Goal: Navigation & Orientation: Find specific page/section

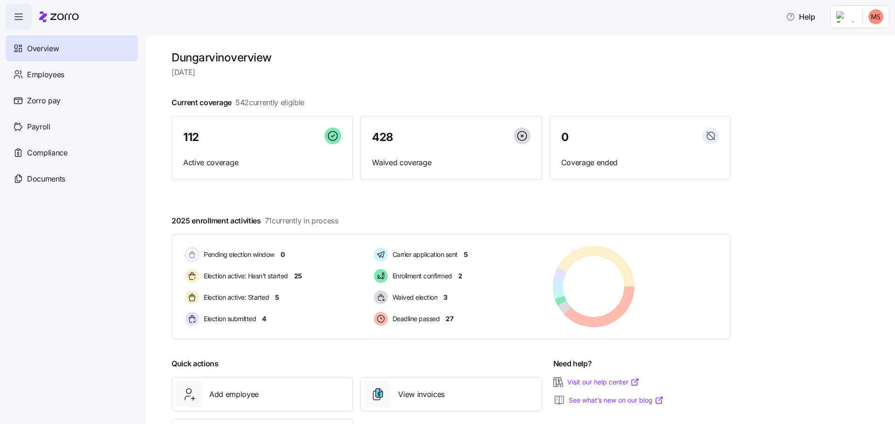
drag, startPoint x: 48, startPoint y: 101, endPoint x: 146, endPoint y: 92, distance: 99.2
click at [48, 101] on span "Zorro pay" at bounding box center [44, 101] width 34 height 12
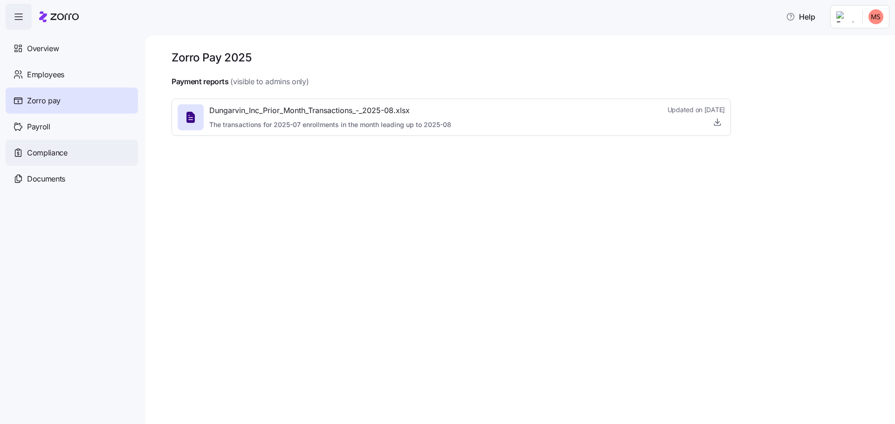
click at [55, 154] on span "Compliance" at bounding box center [47, 153] width 41 height 12
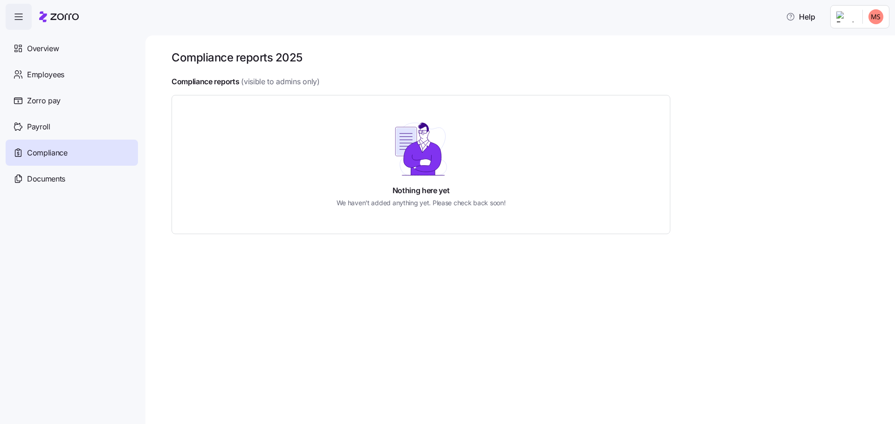
drag, startPoint x: 36, startPoint y: 126, endPoint x: 54, endPoint y: 145, distance: 26.0
click at [36, 126] on span "Payroll" at bounding box center [38, 127] width 23 height 12
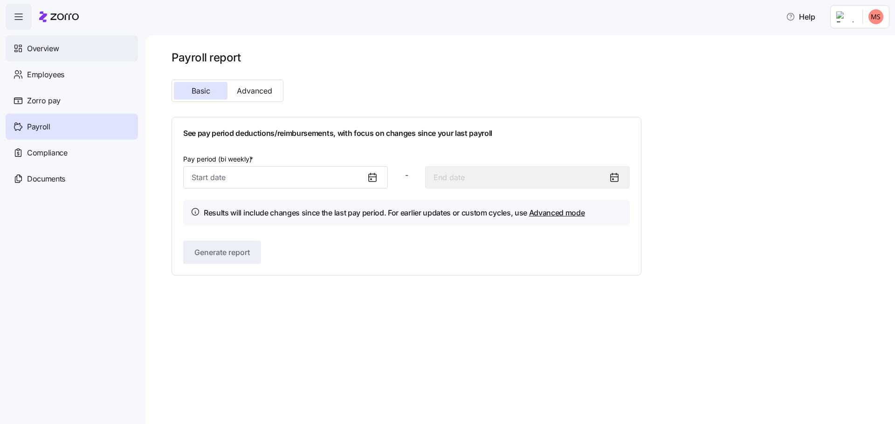
click at [42, 41] on div "Overview" at bounding box center [72, 48] width 132 height 26
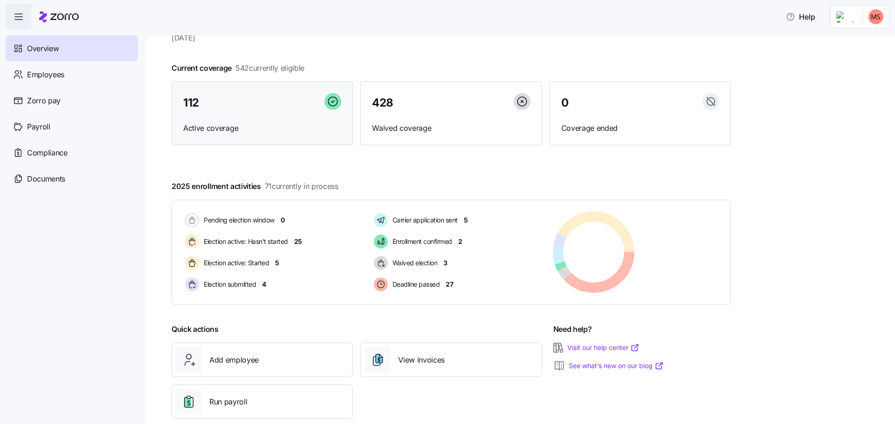
scroll to position [52, 0]
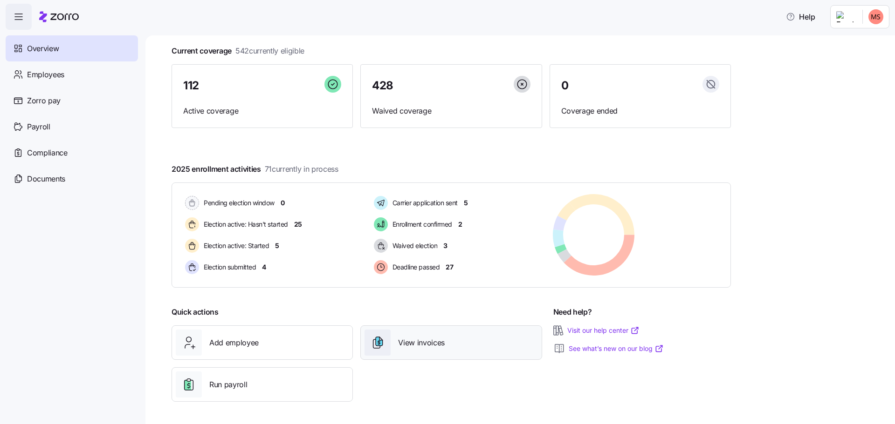
click at [430, 347] on span "View invoices" at bounding box center [421, 343] width 47 height 12
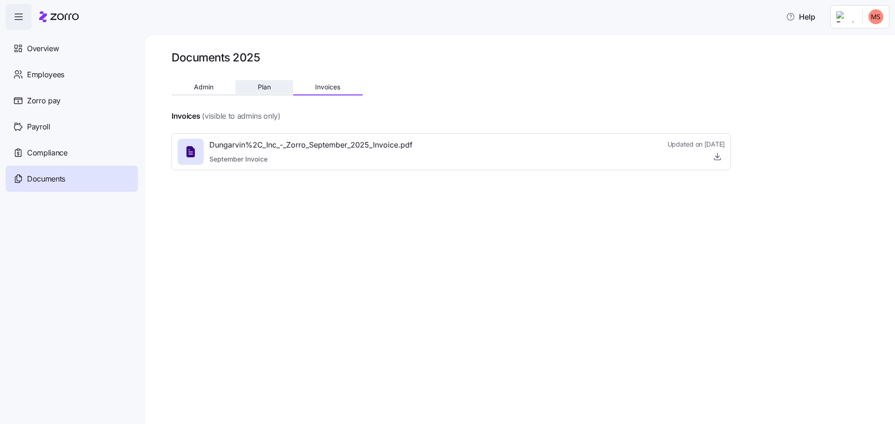
click at [263, 84] on span "Plan" at bounding box center [264, 87] width 13 height 7
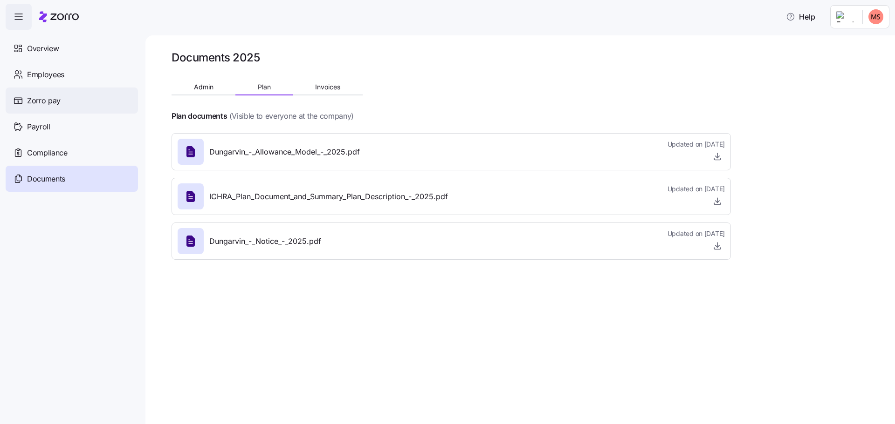
click at [45, 100] on span "Zorro pay" at bounding box center [44, 101] width 34 height 12
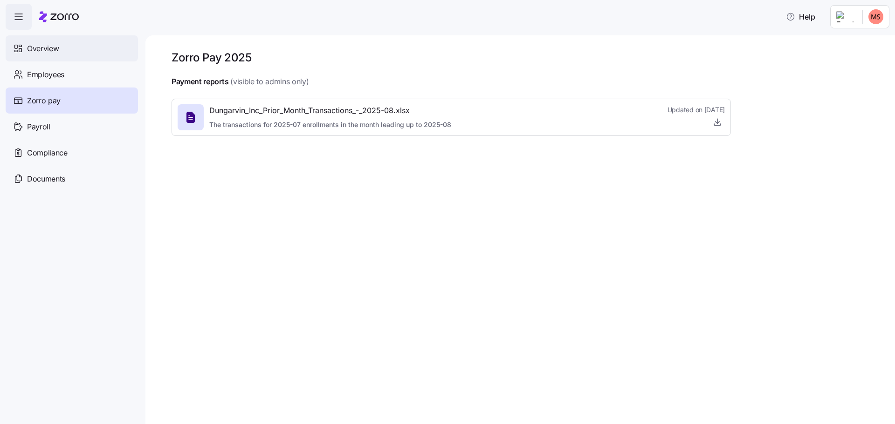
click at [47, 48] on span "Overview" at bounding box center [43, 49] width 32 height 12
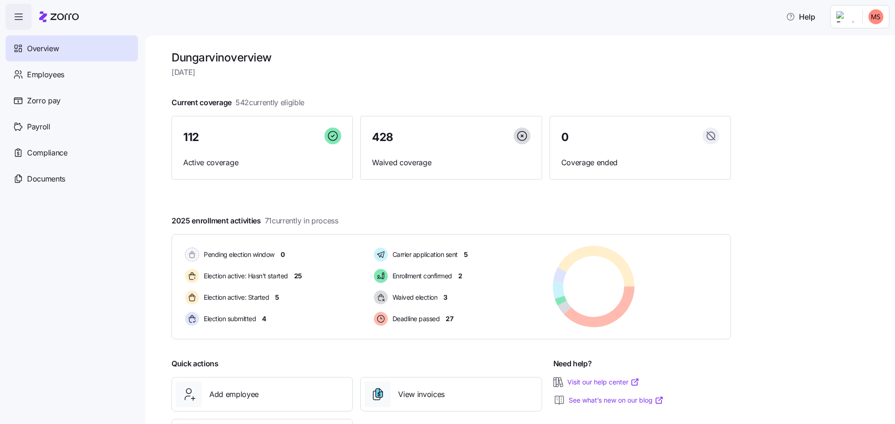
click at [18, 19] on icon "button" at bounding box center [18, 16] width 11 height 11
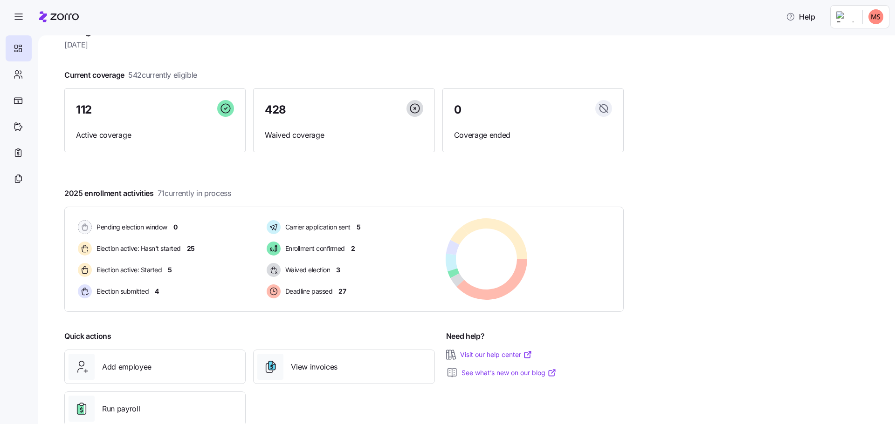
scroll to position [52, 0]
